Goal: Information Seeking & Learning: Learn about a topic

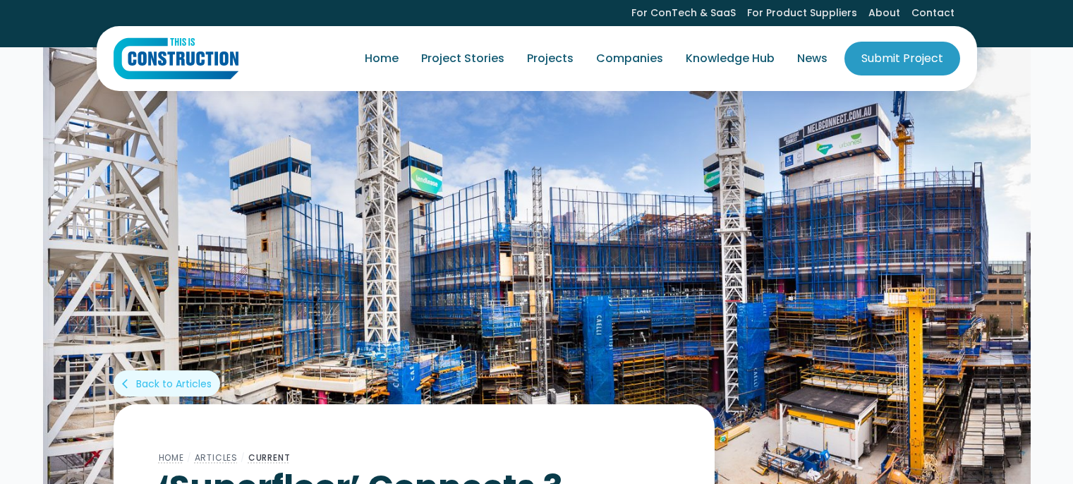
scroll to position [2116, 0]
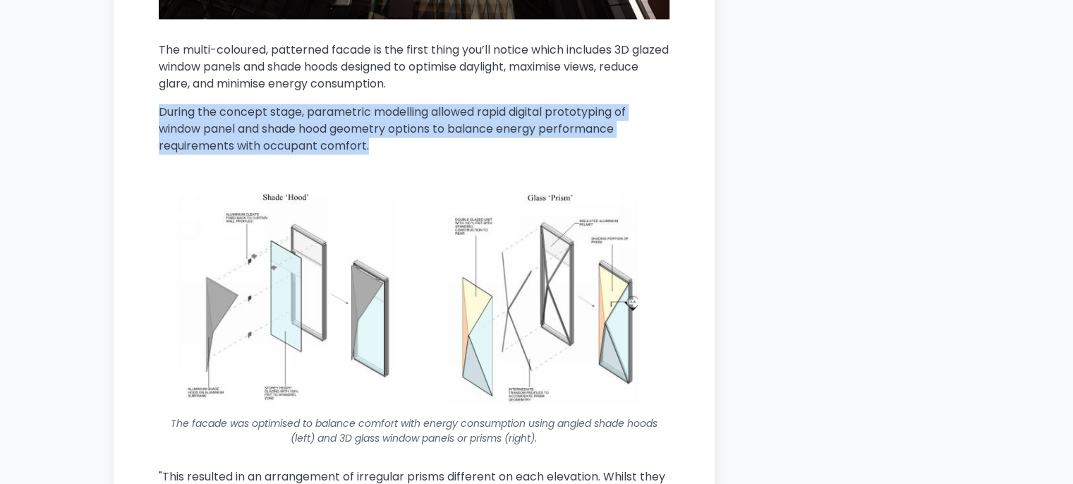
click at [391, 152] on p "During the concept stage, parametric modelling allowed rapid digital prototypin…" at bounding box center [414, 129] width 511 height 51
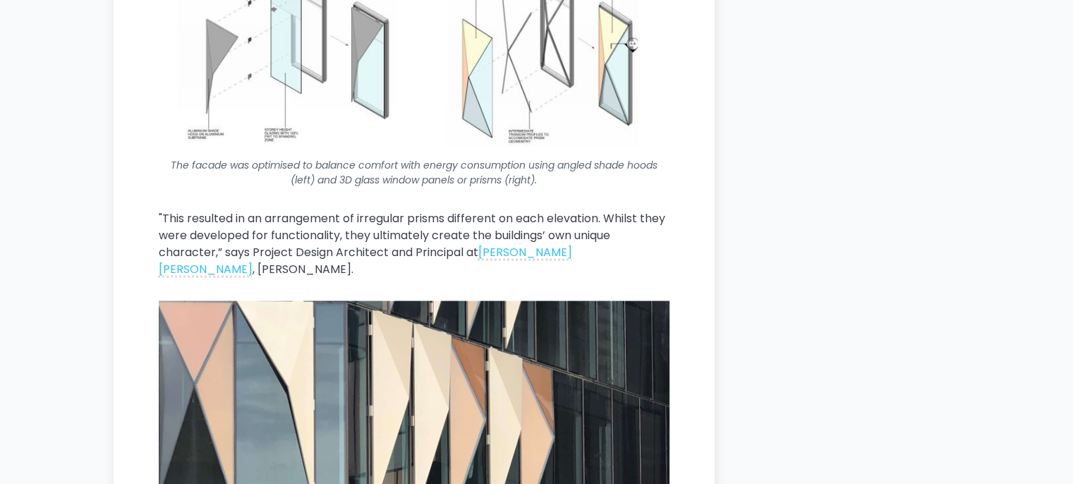
scroll to position [2398, 0]
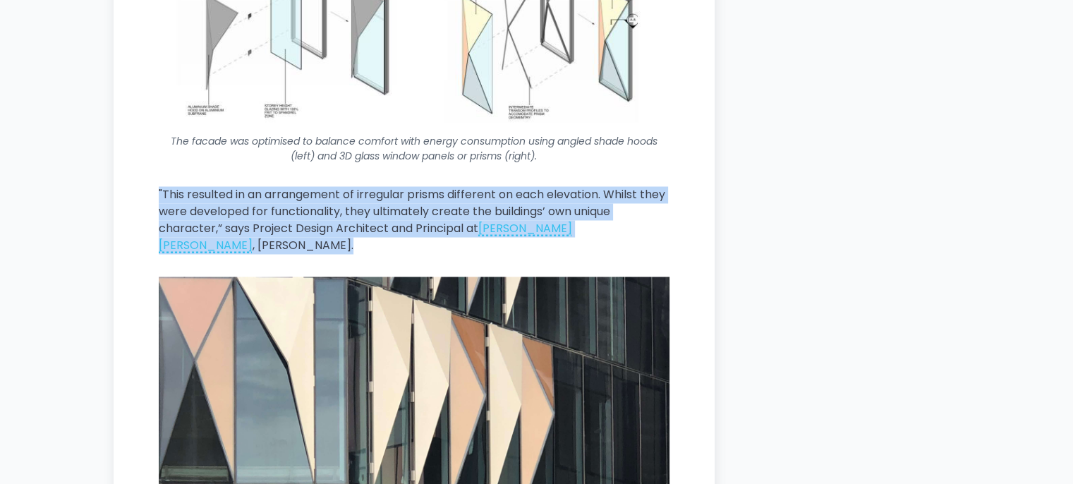
drag, startPoint x: 150, startPoint y: 187, endPoint x: 631, endPoint y: 243, distance: 484.3
click at [650, 203] on p ""This resulted in an arrangement of irregular prisms different on each elevatio…" at bounding box center [414, 220] width 511 height 68
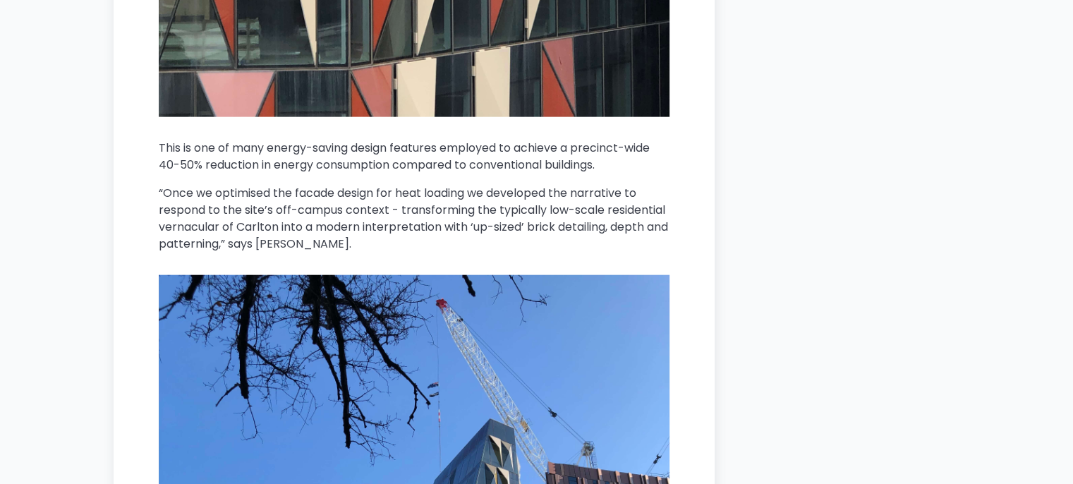
scroll to position [3244, 0]
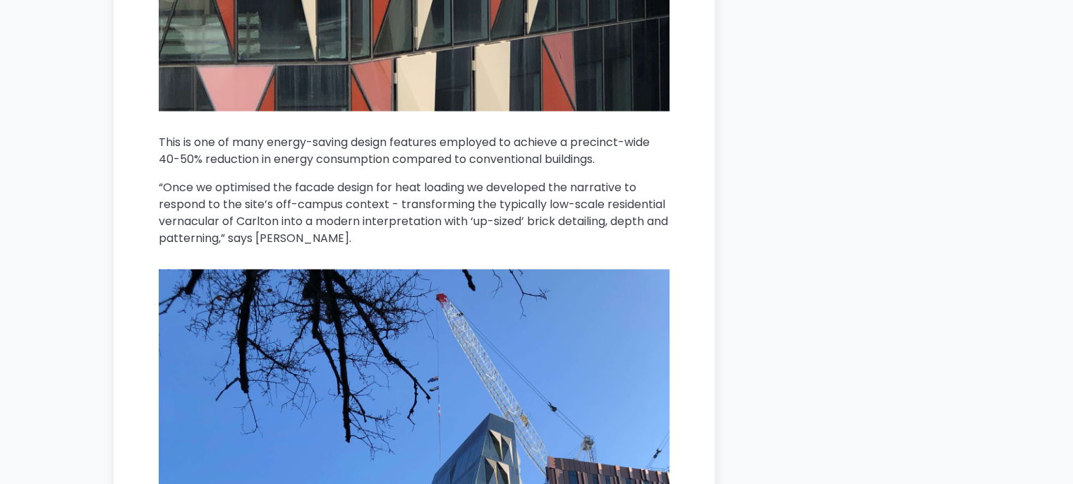
drag, startPoint x: 155, startPoint y: 121, endPoint x: 652, endPoint y: 137, distance: 497.4
click at [628, 139] on p "This is one of many energy-saving design features employed to achieve a precinc…" at bounding box center [414, 151] width 511 height 34
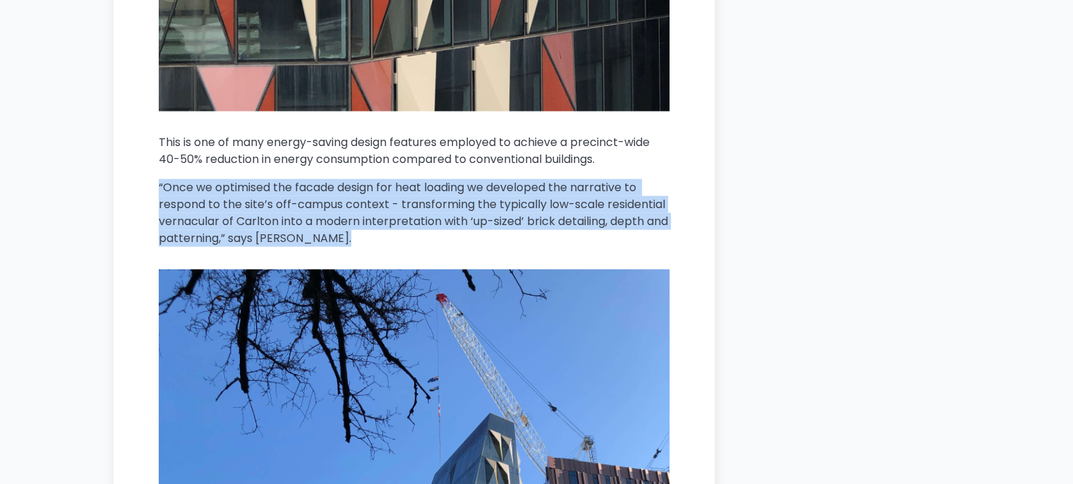
drag, startPoint x: 133, startPoint y: 165, endPoint x: 346, endPoint y: 232, distance: 224.0
click at [321, 222] on p "“Once we optimised the facade design for heat loading we developed the narrativ…" at bounding box center [414, 213] width 511 height 68
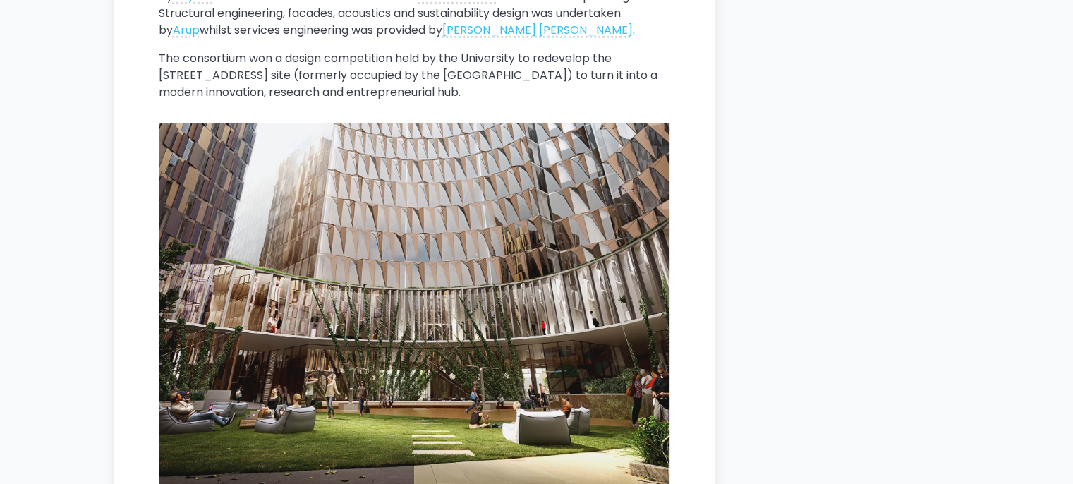
scroll to position [4091, 0]
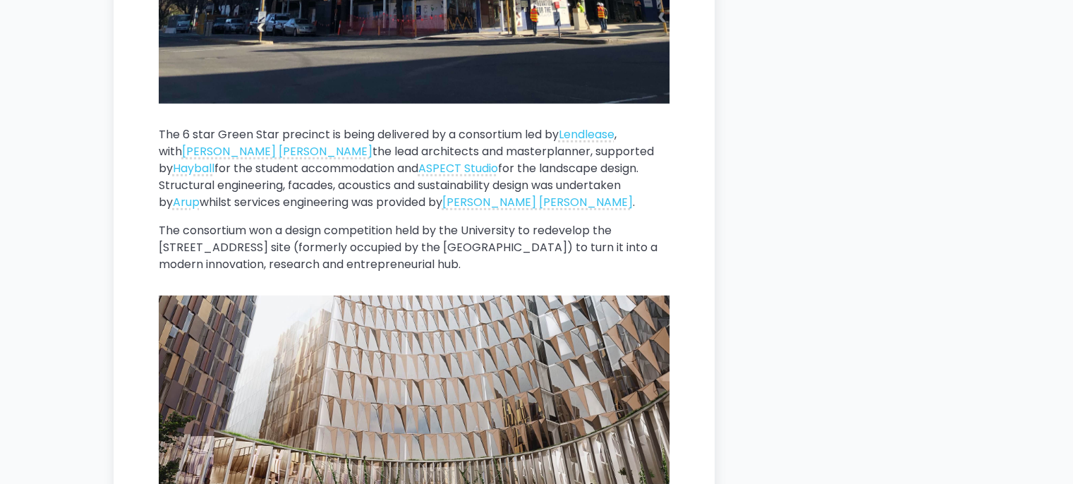
drag, startPoint x: 145, startPoint y: 112, endPoint x: 542, endPoint y: 190, distance: 404.6
click at [538, 192] on p "The 6 star Green Star precinct is being delivered by a consortium led by [PERSO…" at bounding box center [414, 168] width 511 height 85
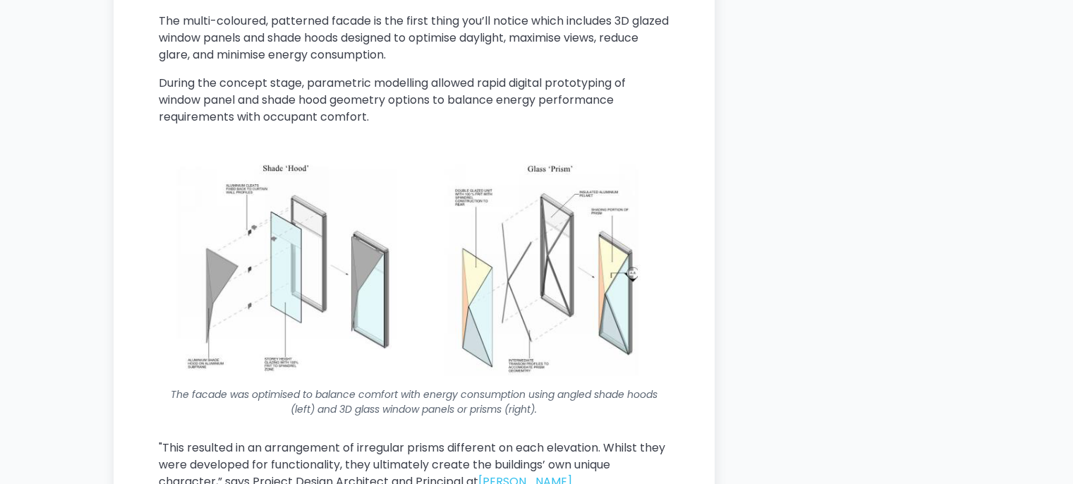
scroll to position [2045, 0]
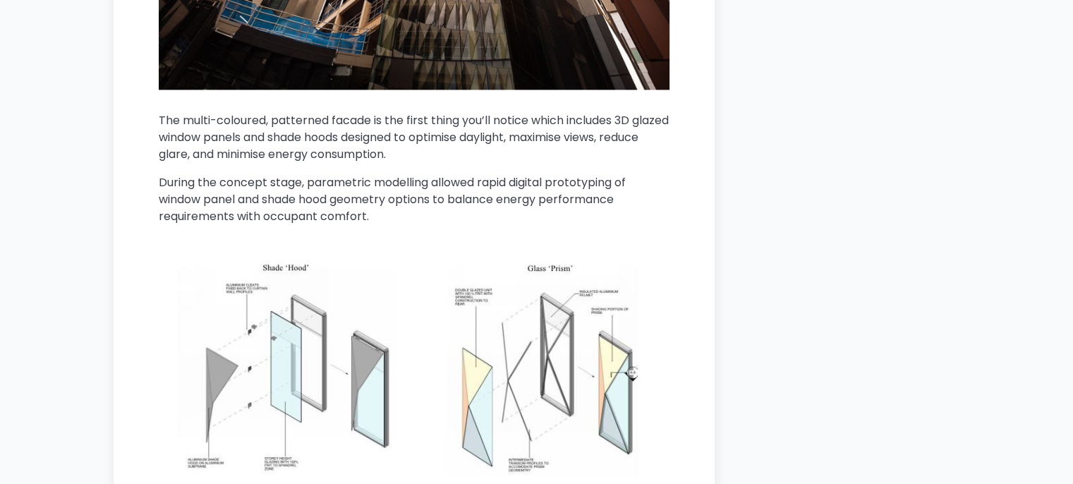
drag, startPoint x: 145, startPoint y: 114, endPoint x: 461, endPoint y: 155, distance: 318.0
click at [461, 155] on p "The multi-coloured, patterned facade is the first thing you’ll notice which inc…" at bounding box center [414, 137] width 511 height 51
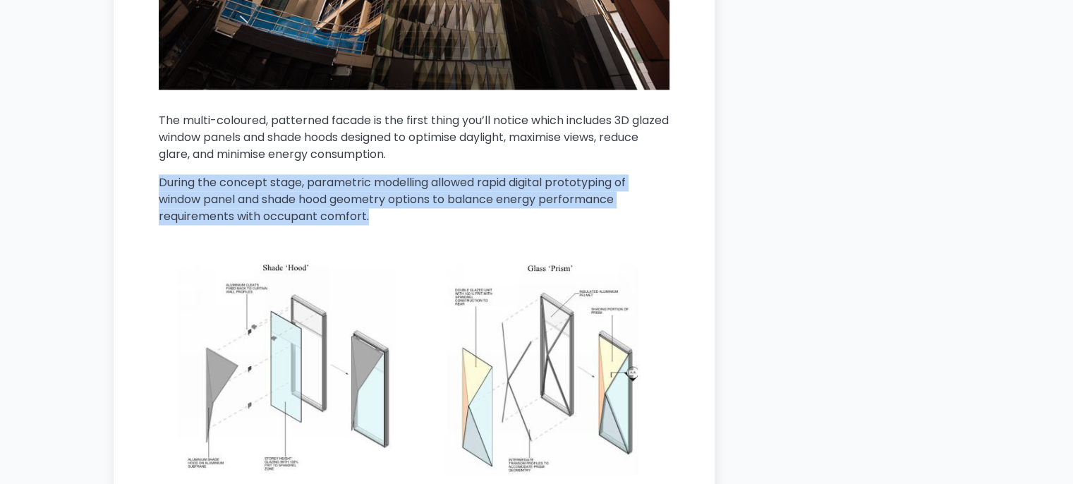
drag, startPoint x: 158, startPoint y: 179, endPoint x: 408, endPoint y: 224, distance: 253.6
click at [449, 218] on p "During the concept stage, parametric modelling allowed rapid digital prototypin…" at bounding box center [414, 199] width 511 height 51
